Goal: Information Seeking & Learning: Find specific page/section

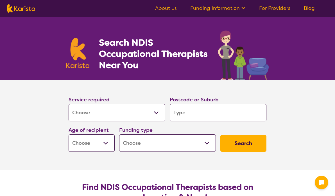
select select "[MEDICAL_DATA]"
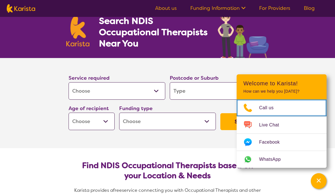
scroll to position [16, 0]
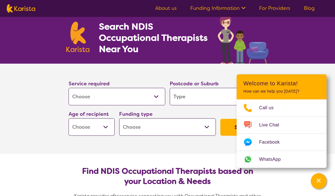
click at [192, 95] on input "search" at bounding box center [218, 96] width 97 height 17
type input "w"
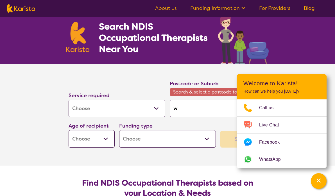
type input "wa"
type input "war"
type input "warw"
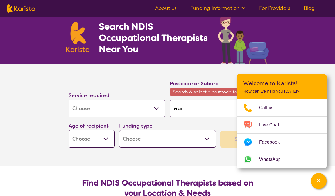
type input "warw"
type input "warwi"
type input "warwic"
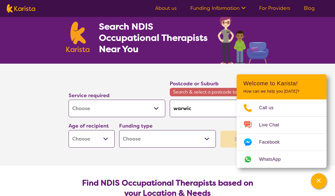
type input "warwick"
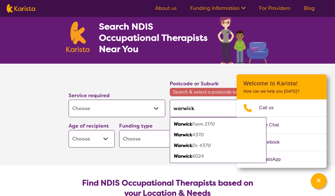
type input "[GEOGRAPHIC_DATA],"
type input "warwick, q"
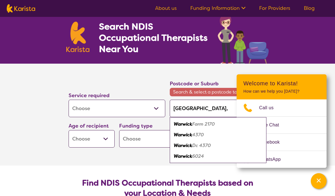
type input "warwick, q"
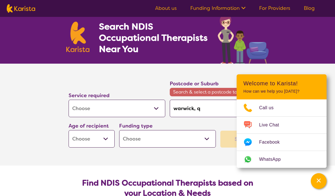
type input "[GEOGRAPHIC_DATA],"
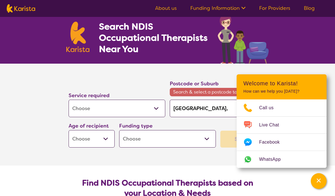
type input "[GEOGRAPHIC_DATA],"
click at [205, 107] on input "[GEOGRAPHIC_DATA]," at bounding box center [218, 107] width 97 height 17
drag, startPoint x: 205, startPoint y: 108, endPoint x: 168, endPoint y: 108, distance: 37.1
click at [168, 108] on div "Postcode or Suburb Search & select a postcode to proceed [GEOGRAPHIC_DATA]," at bounding box center [217, 98] width 101 height 42
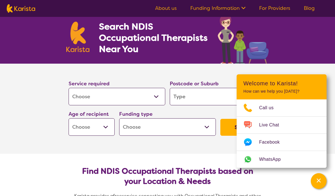
type input "4"
type input "43"
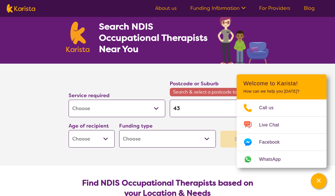
type input "437"
type input "4370"
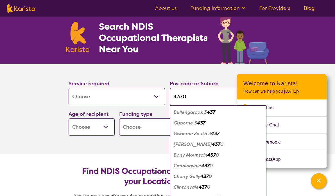
type input "4370"
click at [220, 119] on button "Search" at bounding box center [243, 127] width 46 height 17
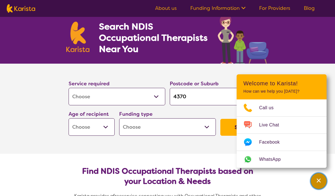
click at [321, 184] on div "Channel Menu" at bounding box center [318, 180] width 11 height 12
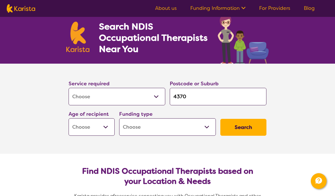
click at [94, 124] on select "Early Childhood - 0 to 9 Child - 10 to 11 Adolescent - 12 to 17 Adult - 18 to 6…" at bounding box center [92, 126] width 46 height 17
select select "EC"
click at [94, 131] on select "Early Childhood - 0 to 9 Child - 10 to 11 Adolescent - 12 to 17 Adult - 18 to 6…" at bounding box center [92, 126] width 46 height 17
select select "CH"
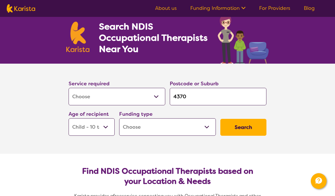
select select "CH"
click at [95, 129] on select "Early Childhood - 0 to 9 Child - 10 to 11 Adolescent - 12 to 17 Adult - 18 to 6…" at bounding box center [92, 126] width 46 height 17
select select "EC"
click at [196, 124] on select "Home Care Package (HCP) National Disability Insurance Scheme (NDIS) I don't know" at bounding box center [167, 126] width 97 height 17
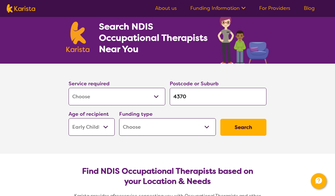
select select "i-don-t-know"
click at [246, 119] on button "Search" at bounding box center [243, 127] width 46 height 17
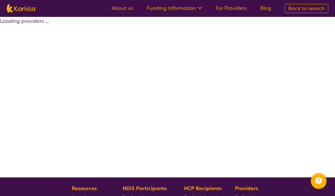
select select "[MEDICAL_DATA]"
select select "EC"
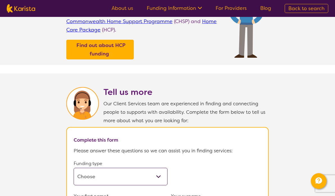
select select "[MEDICAL_DATA]"
select select "EC"
select select "i-don-t-know"
select select "[MEDICAL_DATA]"
select select "EC"
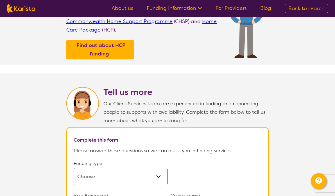
select select "i-don-t-know"
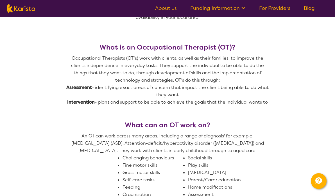
scroll to position [16, 0]
